Goal: Task Accomplishment & Management: Use online tool/utility

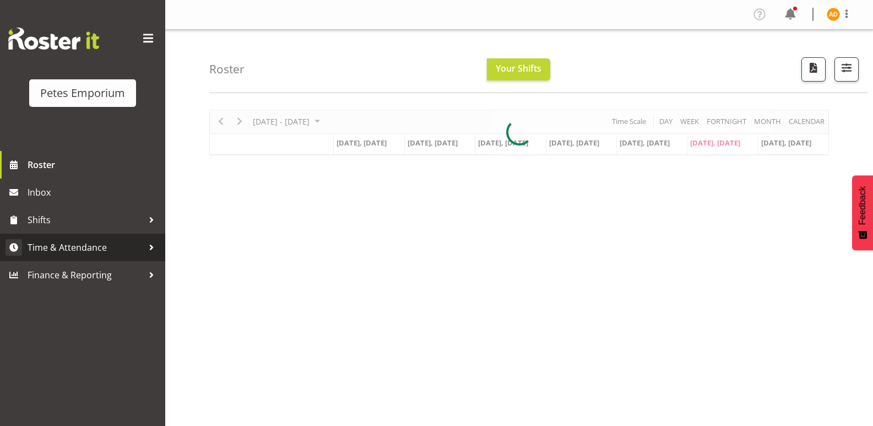
click at [136, 247] on span "Time & Attendance" at bounding box center [86, 247] width 116 height 17
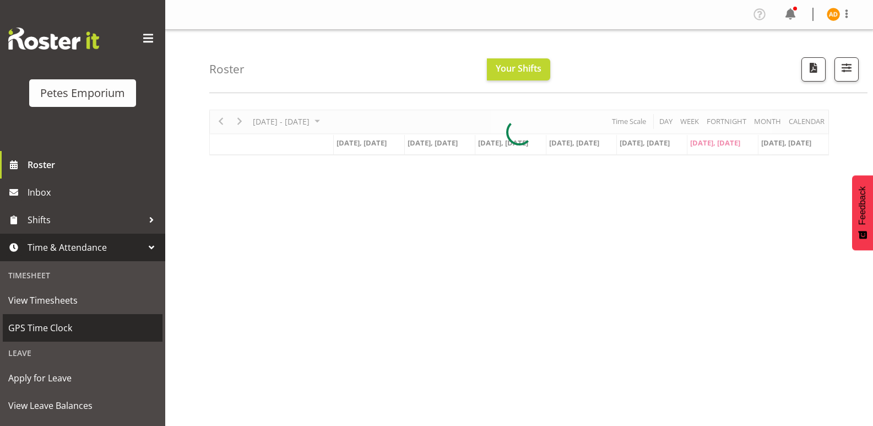
click at [97, 329] on span "GPS Time Clock" at bounding box center [82, 327] width 149 height 17
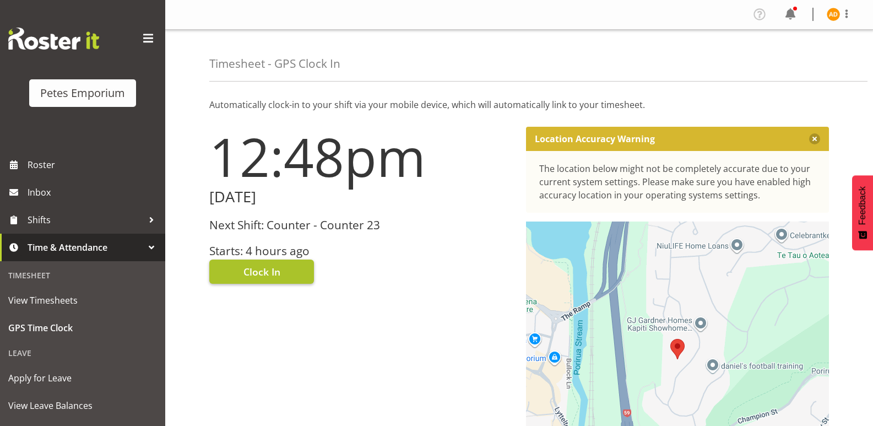
click at [261, 268] on span "Clock In" at bounding box center [261, 271] width 37 height 14
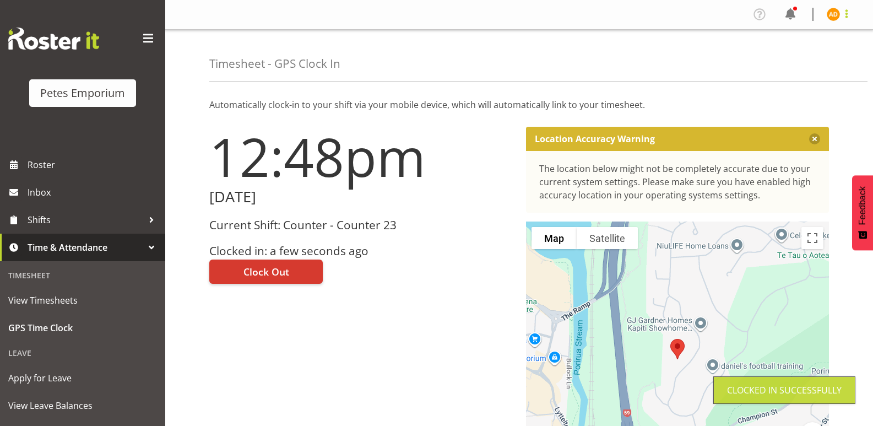
click at [841, 18] on span at bounding box center [846, 13] width 13 height 13
click at [794, 58] on link "Log Out" at bounding box center [800, 58] width 106 height 20
